Goal: Task Accomplishment & Management: Manage account settings

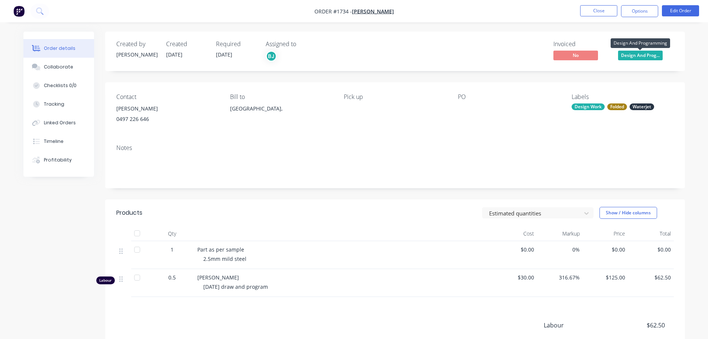
click at [647, 55] on span "Design And Prog..." at bounding box center [640, 55] width 45 height 9
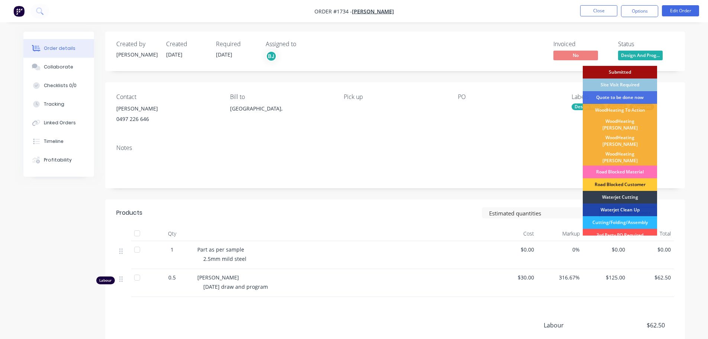
click at [616, 191] on div "Waterjet Cutting" at bounding box center [620, 197] width 74 height 13
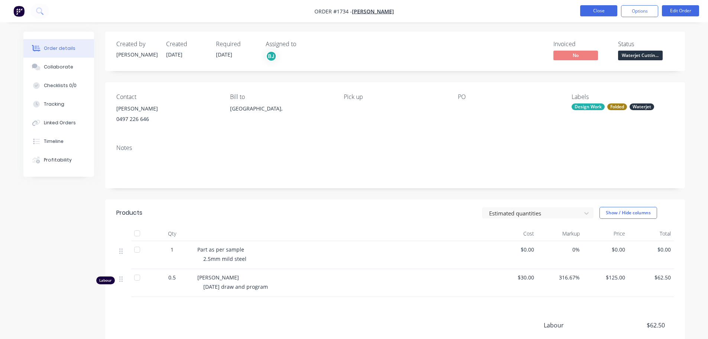
click at [601, 12] on button "Close" at bounding box center [598, 10] width 37 height 11
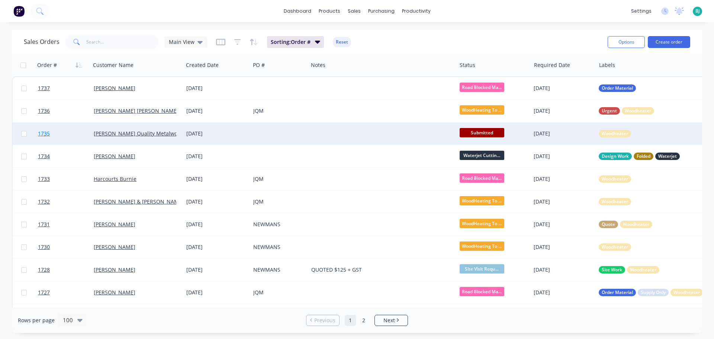
click at [81, 133] on link "1735" at bounding box center [66, 133] width 56 height 22
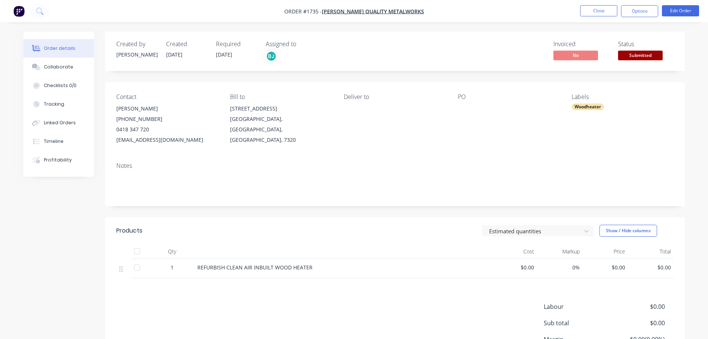
click at [653, 57] on span "Submitted" at bounding box center [640, 55] width 45 height 9
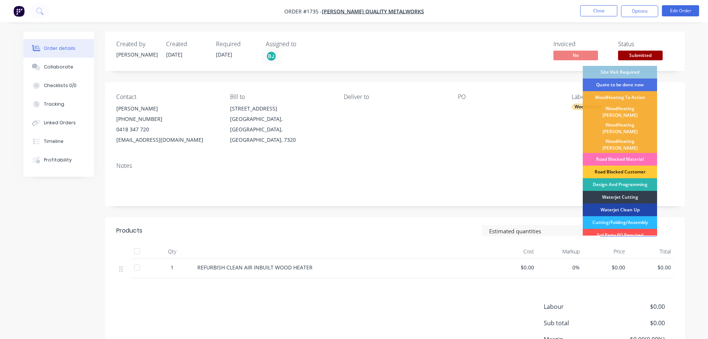
drag, startPoint x: 628, startPoint y: 183, endPoint x: 631, endPoint y: 170, distance: 13.4
click at [628, 191] on div "Waterjet Cutting" at bounding box center [620, 197] width 74 height 13
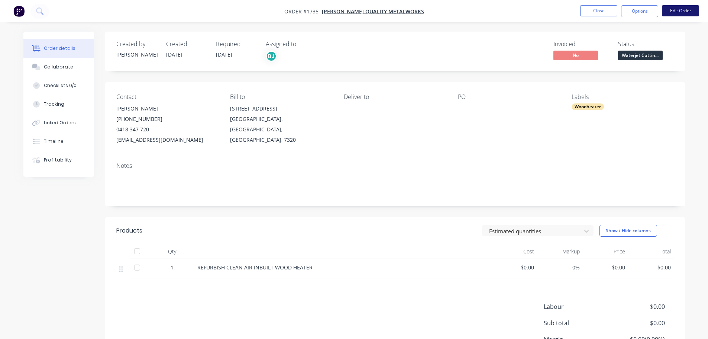
click at [679, 11] on button "Edit Order" at bounding box center [680, 10] width 37 height 11
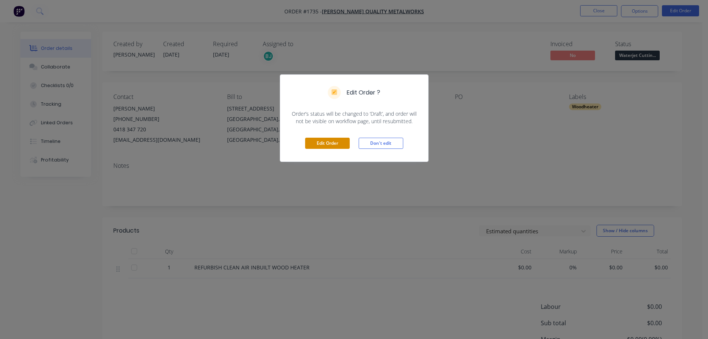
click at [319, 138] on button "Edit Order" at bounding box center [327, 143] width 45 height 11
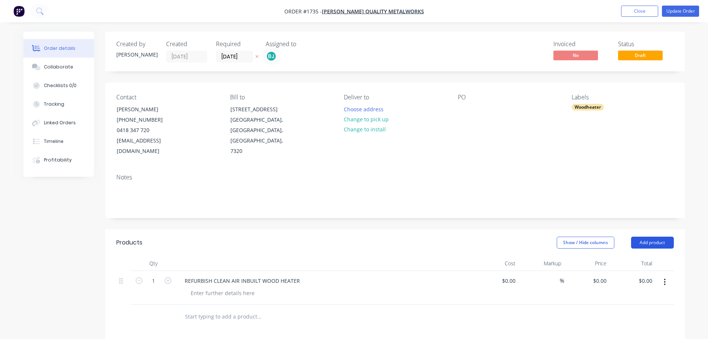
click at [665, 237] on button "Add product" at bounding box center [652, 243] width 43 height 12
click at [638, 330] on div "Labour" at bounding box center [638, 335] width 57 height 11
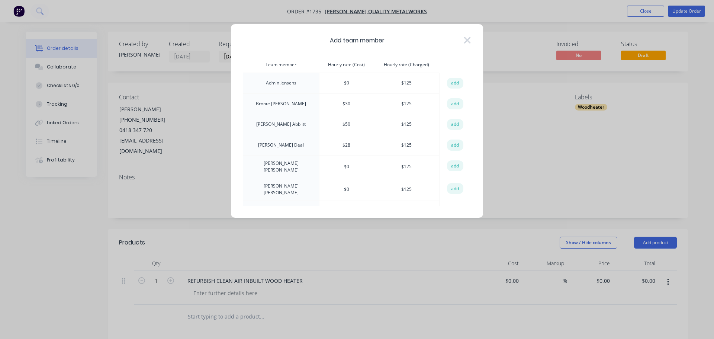
click at [451, 103] on button "add" at bounding box center [455, 103] width 16 height 11
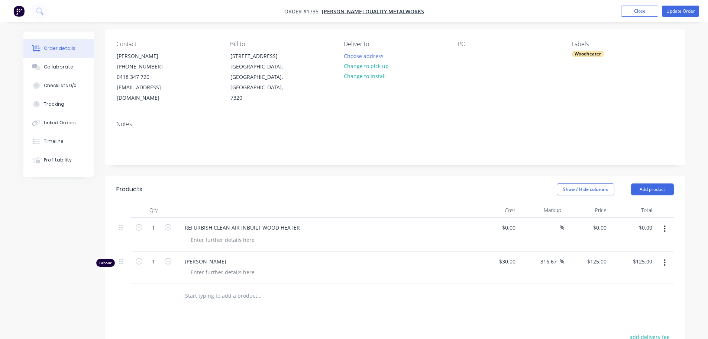
scroll to position [74, 0]
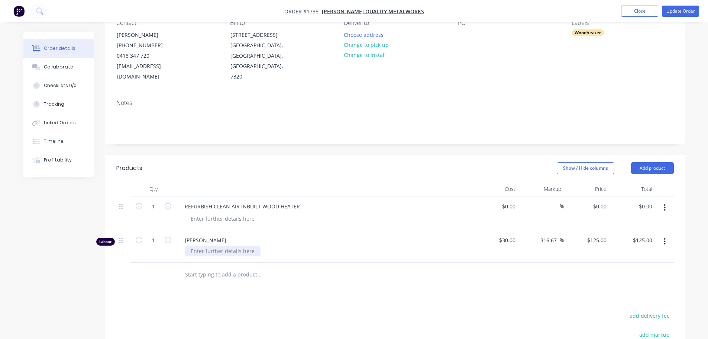
click at [224, 245] on div at bounding box center [223, 250] width 76 height 11
click at [278, 267] on input "text" at bounding box center [259, 274] width 149 height 15
click at [691, 9] on button "Update Order" at bounding box center [680, 11] width 37 height 11
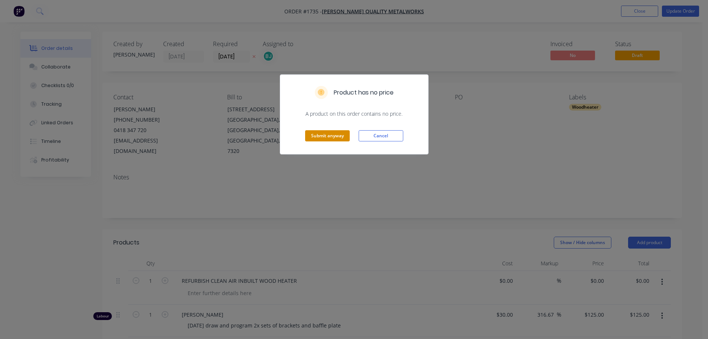
click at [337, 133] on button "Submit anyway" at bounding box center [327, 135] width 45 height 11
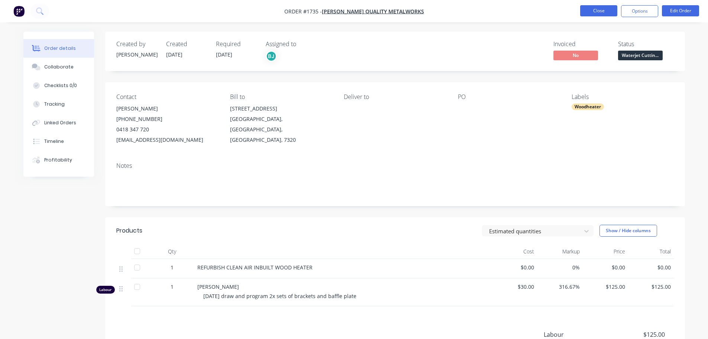
click at [602, 7] on button "Close" at bounding box center [598, 10] width 37 height 11
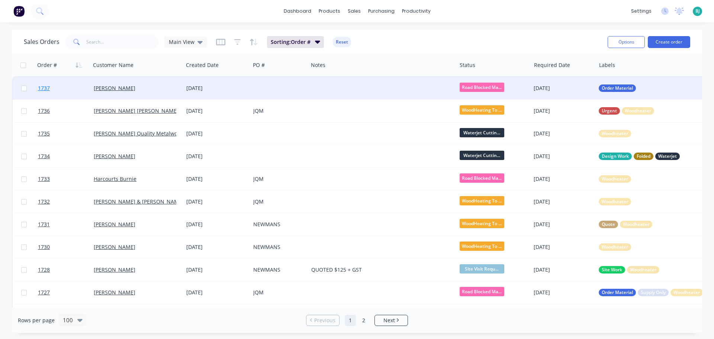
click at [81, 87] on link "1737" at bounding box center [66, 88] width 56 height 22
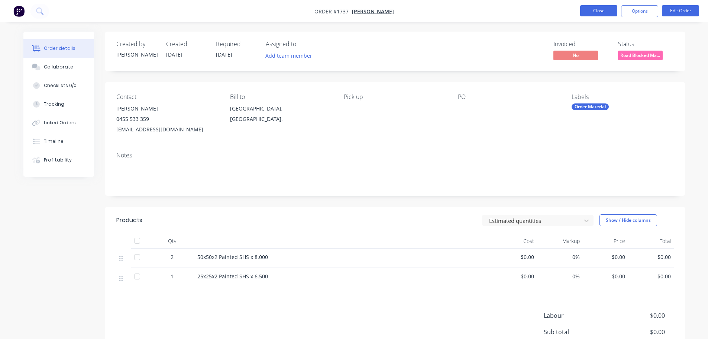
click at [586, 6] on button "Close" at bounding box center [598, 10] width 37 height 11
